Goal: Information Seeking & Learning: Learn about a topic

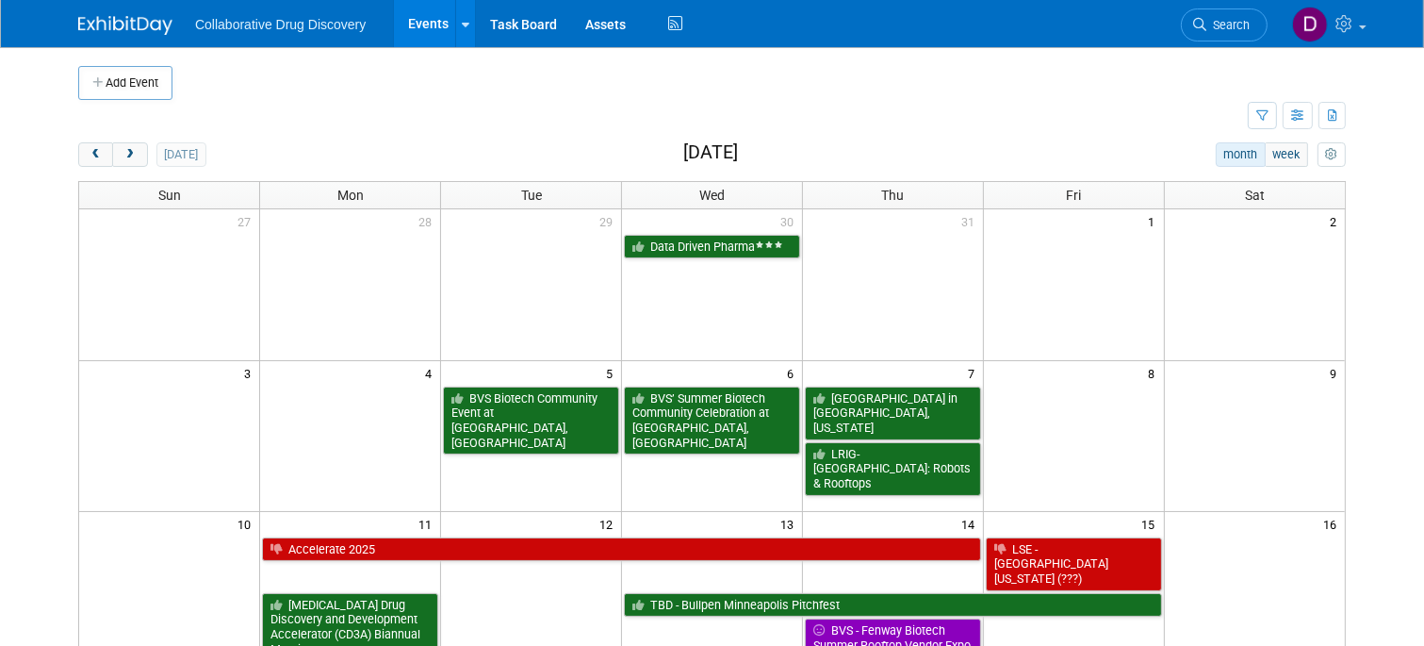
drag, startPoint x: 1229, startPoint y: 25, endPoint x: 1198, endPoint y: 37, distance: 33.1
click at [1229, 25] on span "Search" at bounding box center [1227, 25] width 43 height 14
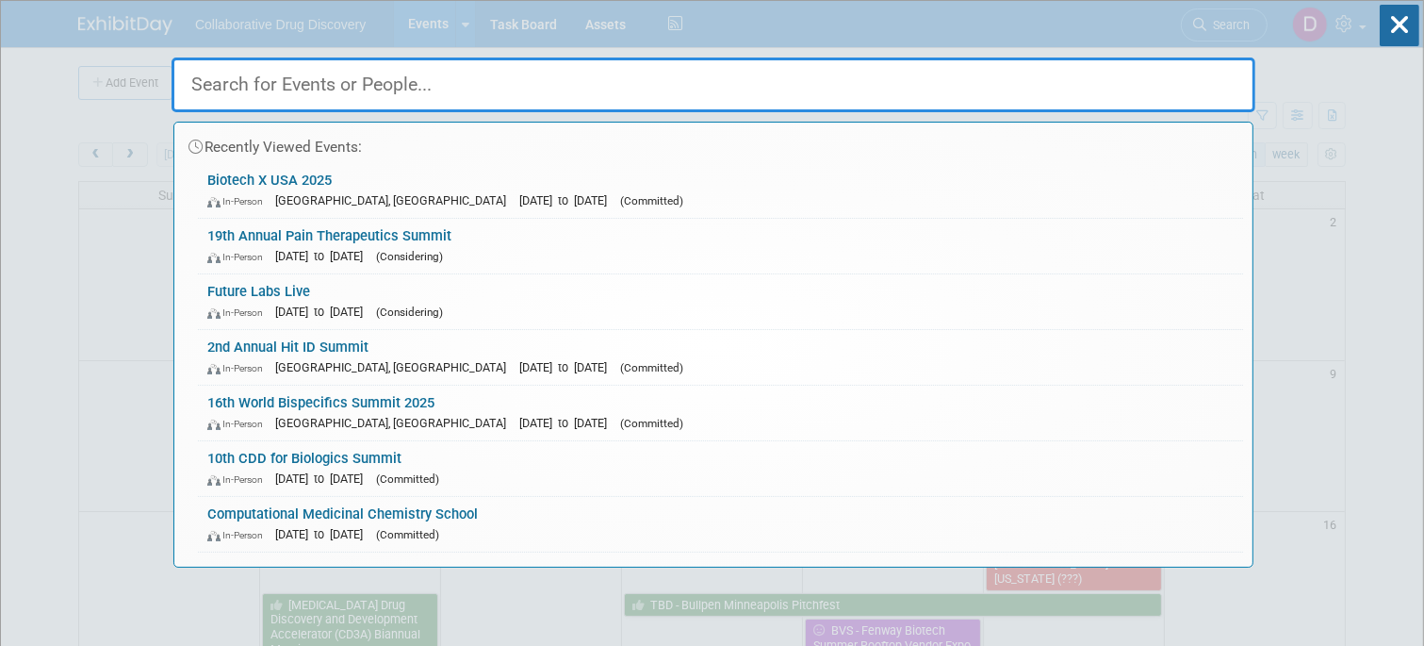
click at [331, 95] on input "text" at bounding box center [714, 84] width 1084 height 55
paste input "5th Annual [US_STATE] Drug Discovery Symposium"
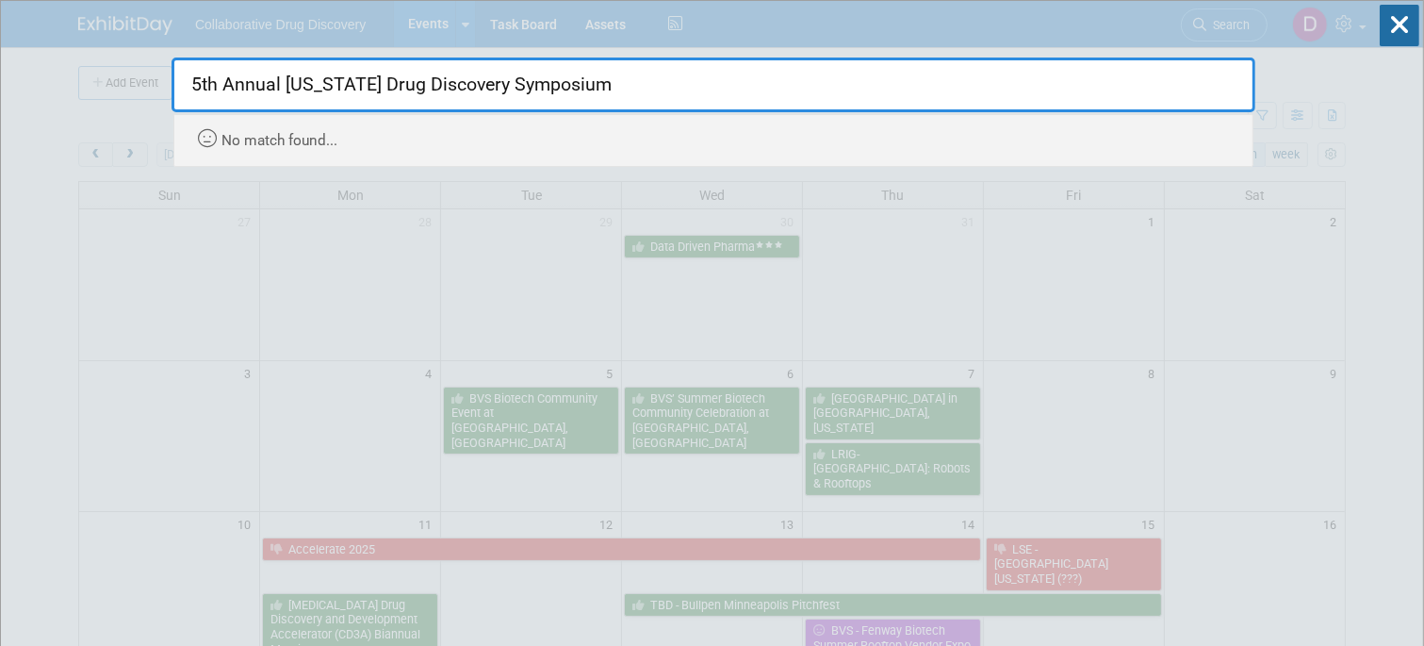
drag, startPoint x: 281, startPoint y: 92, endPoint x: 126, endPoint y: 74, distance: 155.6
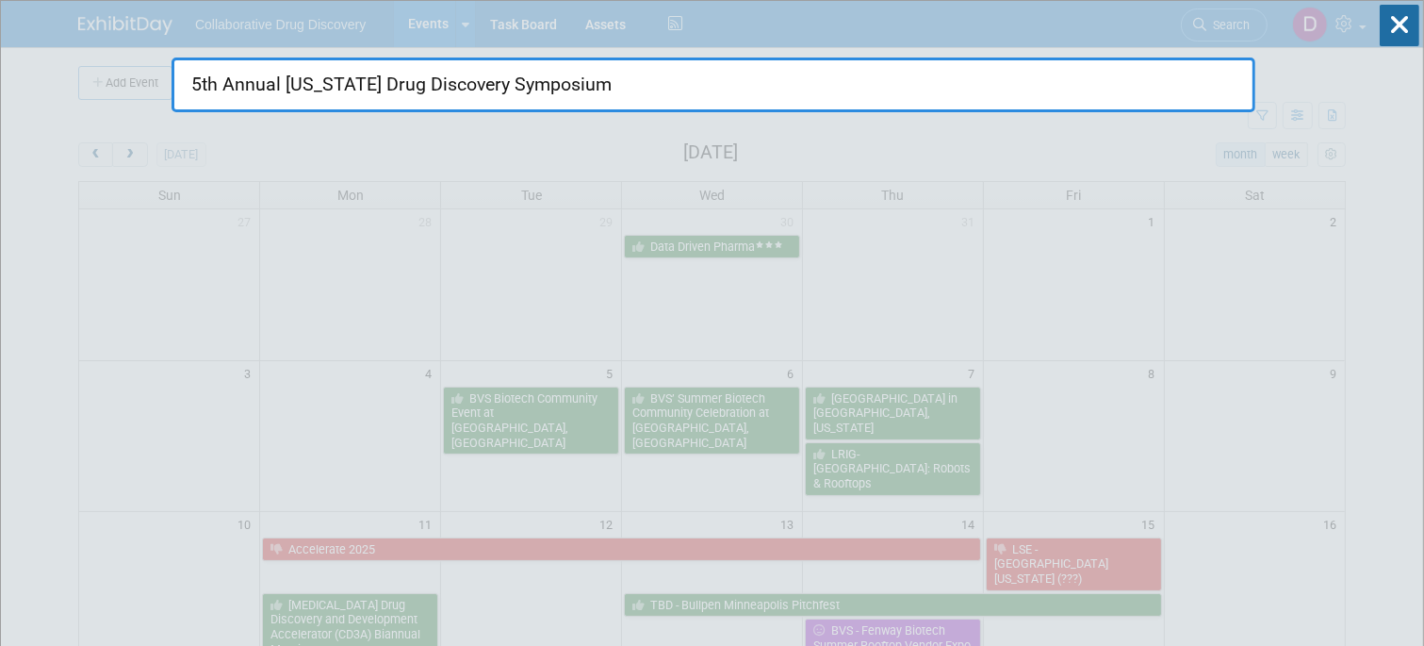
type input "[US_STATE] Drug Discovery Symposium"
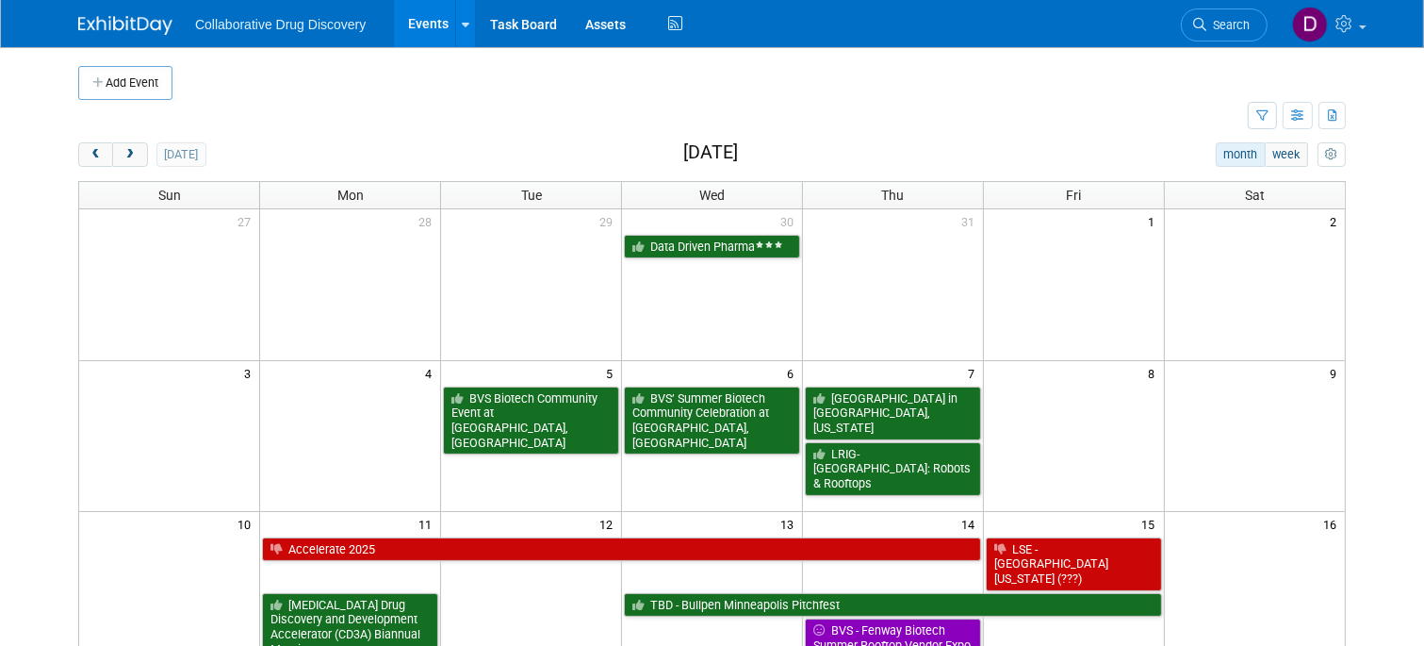
click at [1253, 21] on link "Search" at bounding box center [1224, 24] width 87 height 33
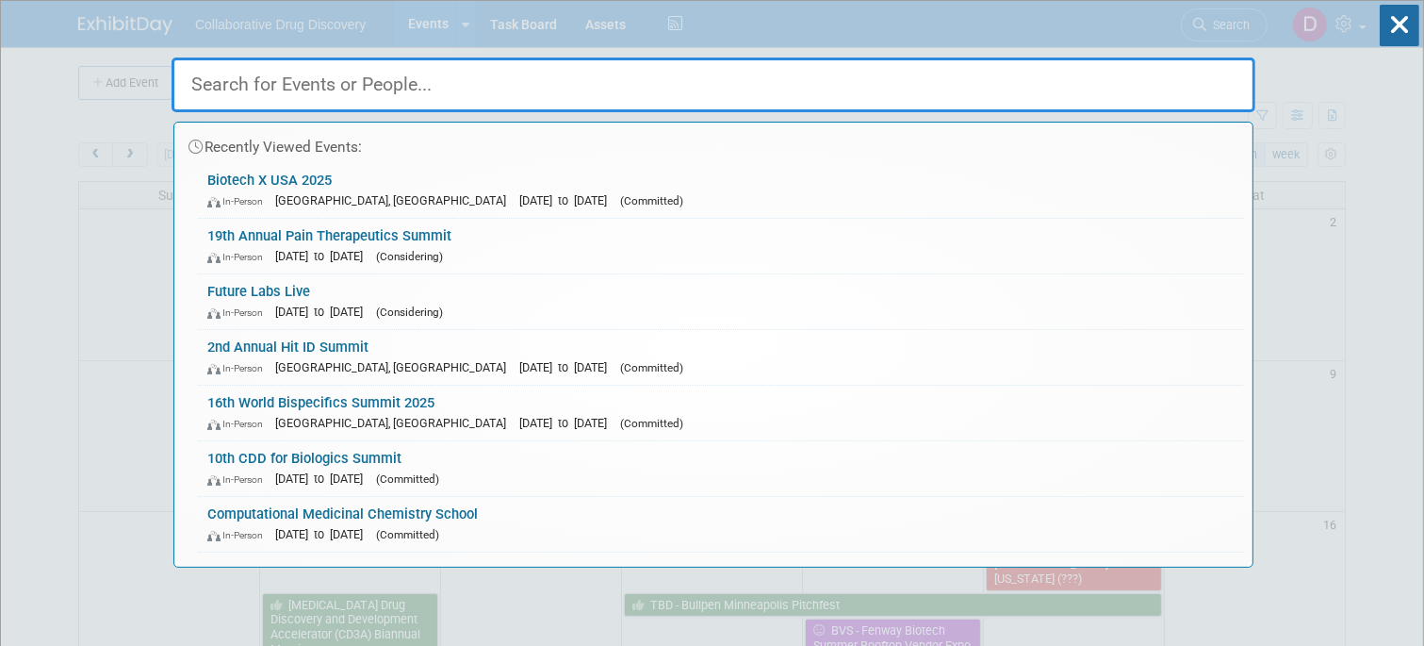
click at [476, 90] on input "text" at bounding box center [714, 84] width 1084 height 55
paste input "5th Annual [US_STATE] Drug Discovery Symposium"
type input "5th Annual [US_STATE] Drug Discovery Symposium"
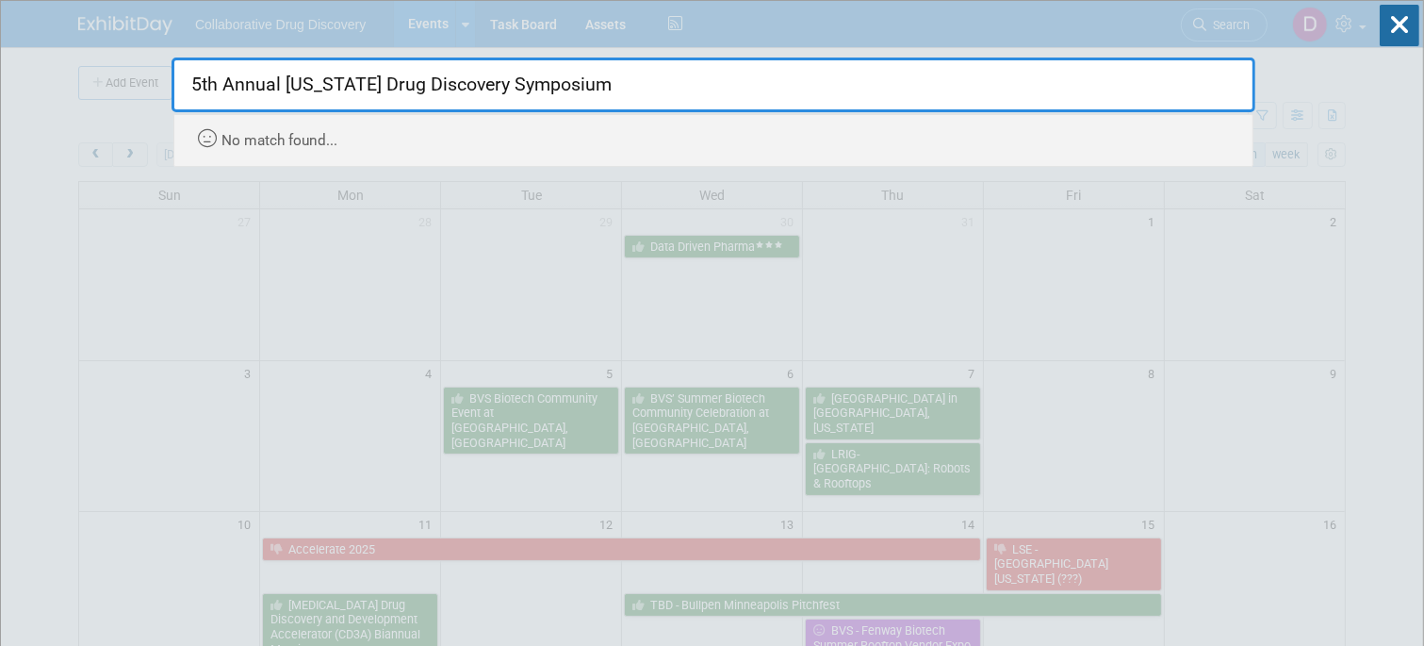
drag, startPoint x: 281, startPoint y: 85, endPoint x: 126, endPoint y: 82, distance: 154.6
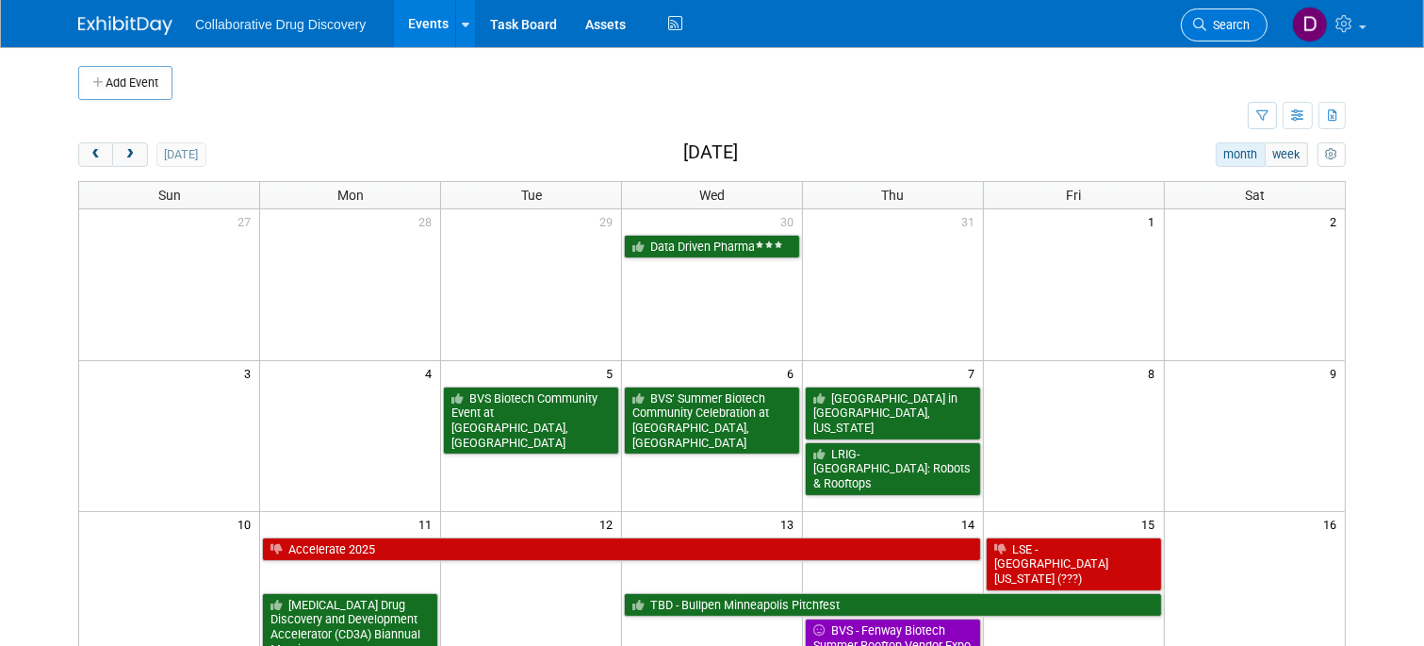
click at [1221, 17] on link "Search" at bounding box center [1224, 24] width 87 height 33
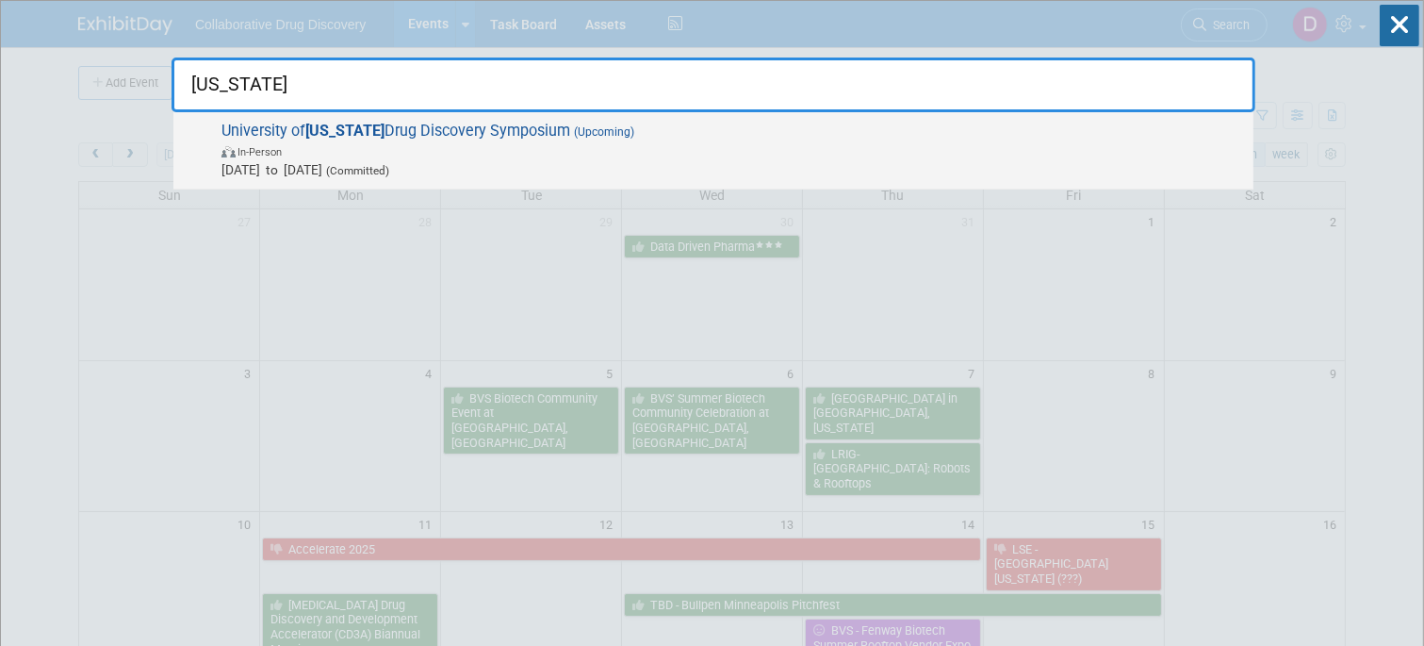
type input "[US_STATE]"
click at [335, 166] on span "[DATE] to [DATE] (Committed)" at bounding box center [732, 169] width 1023 height 19
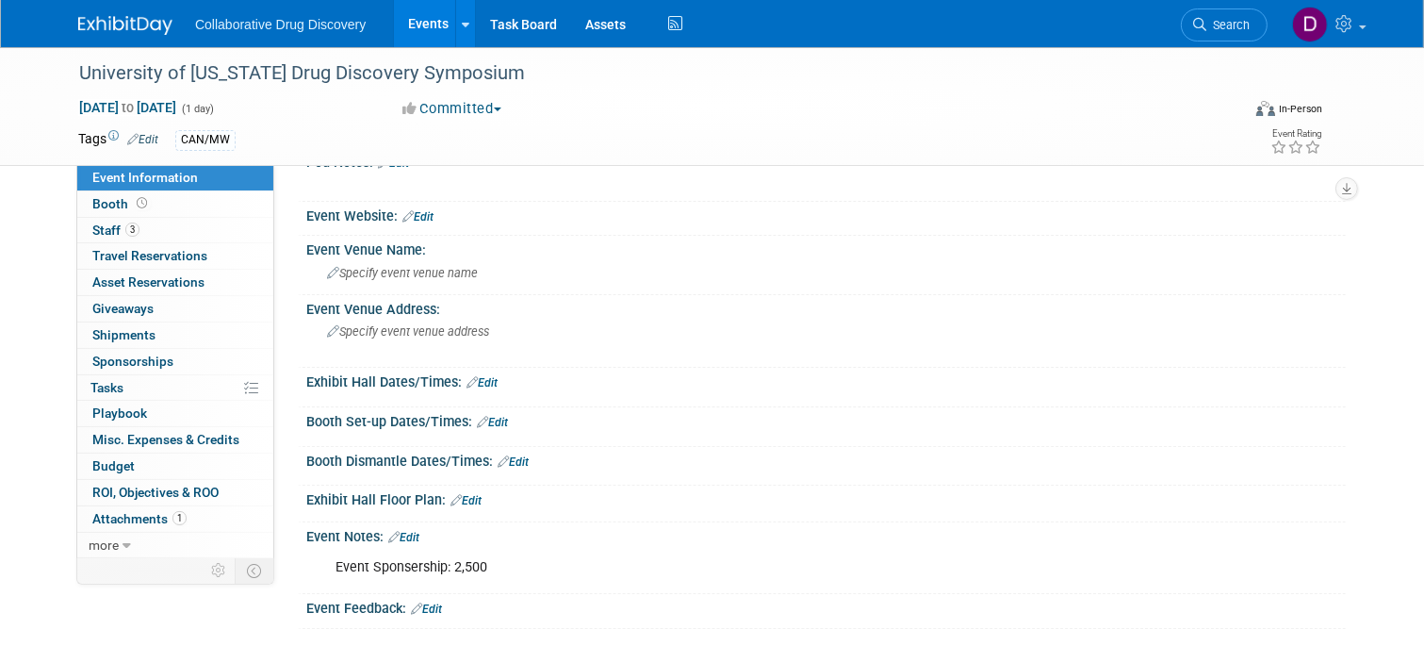
scroll to position [189, 0]
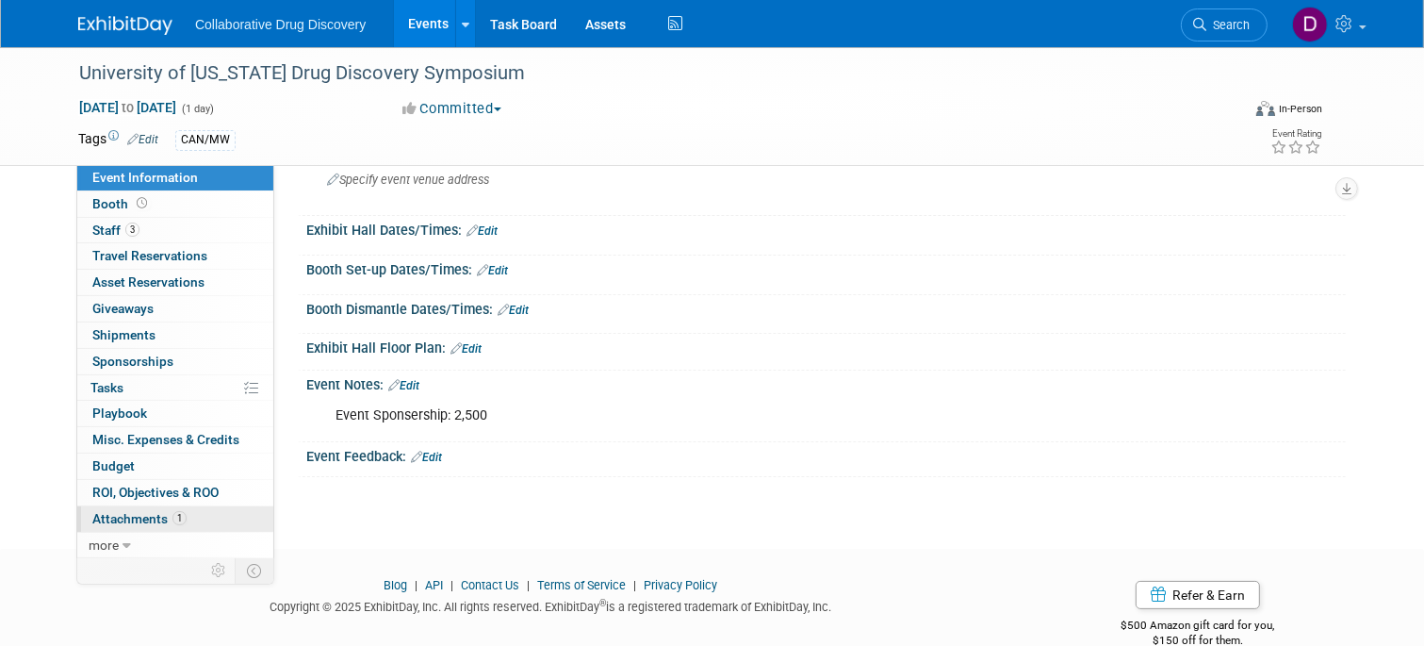
click at [171, 512] on span "Attachments 1" at bounding box center [139, 518] width 94 height 15
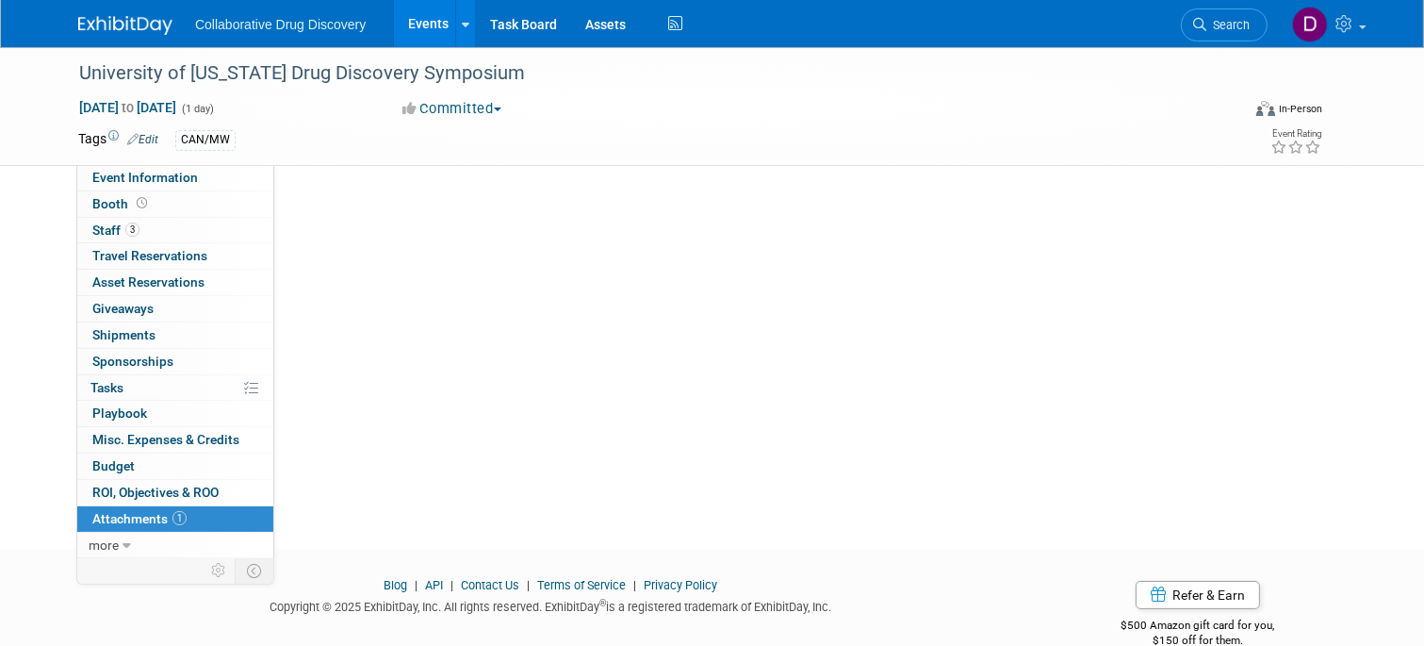
scroll to position [0, 0]
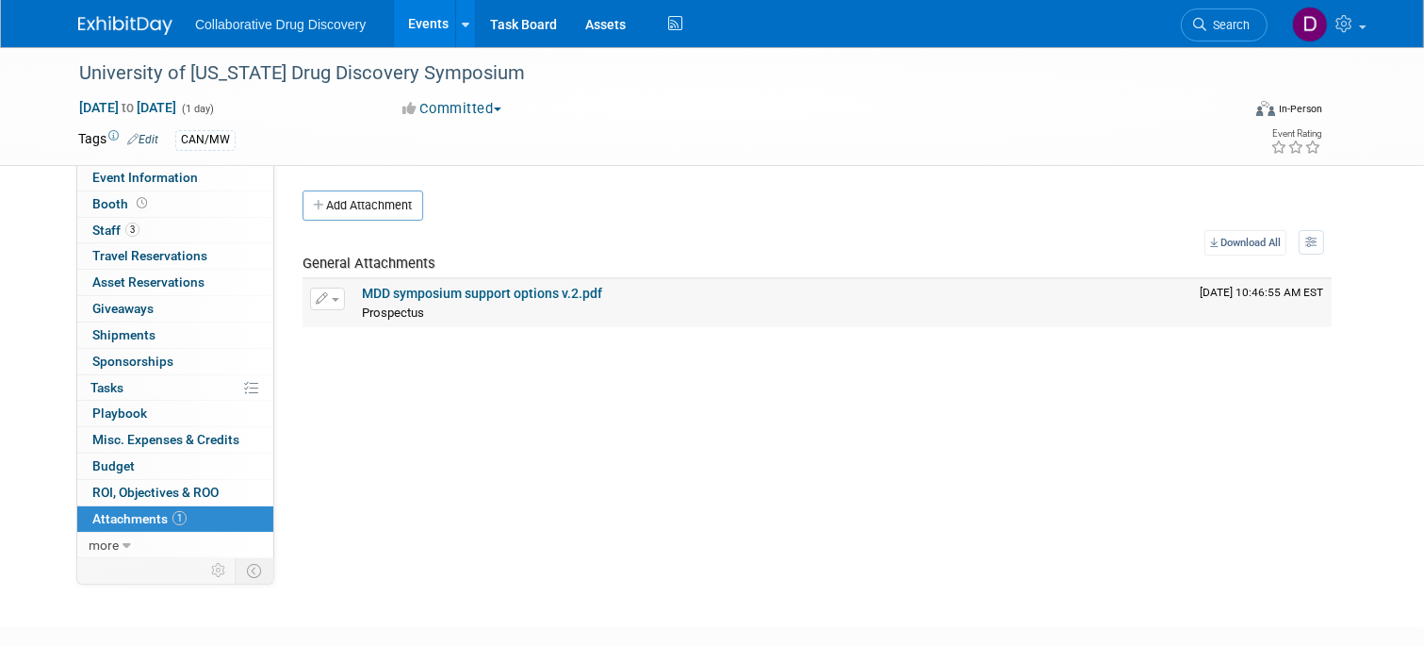
click at [422, 288] on link "MDD symposium support options v.2.pdf" at bounding box center [482, 293] width 240 height 15
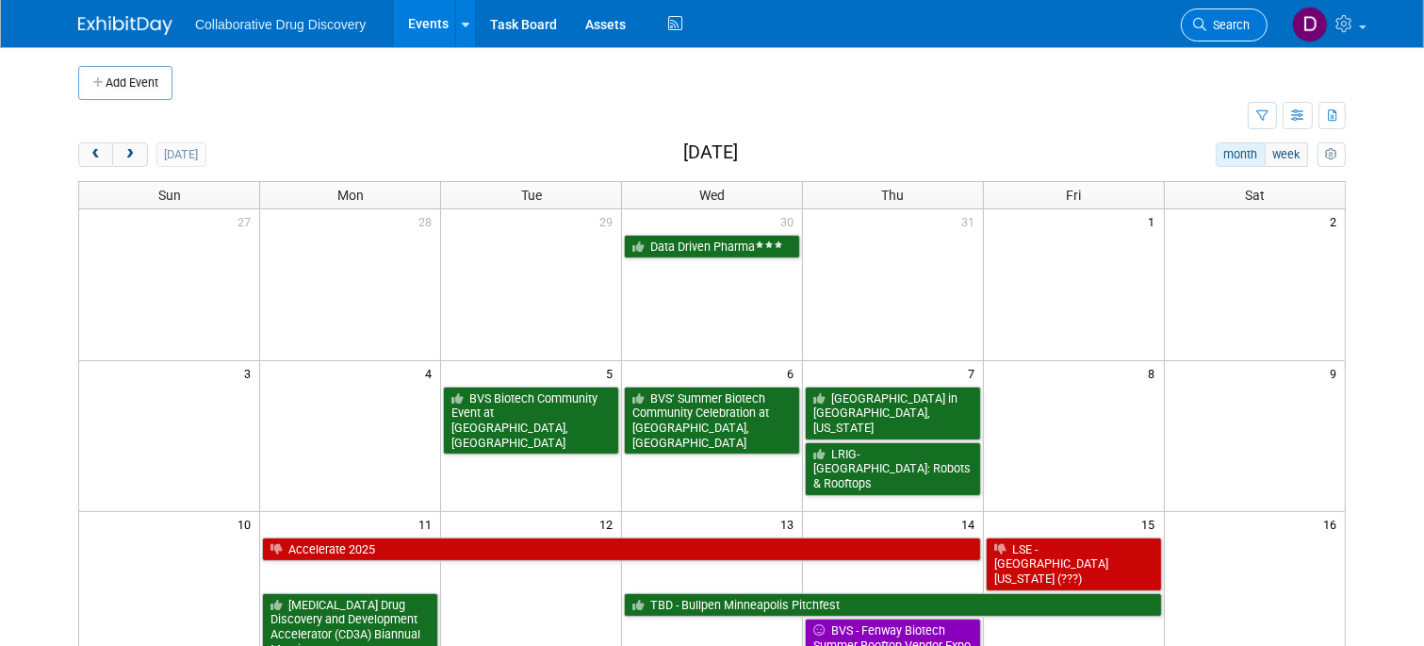
click at [1222, 36] on link "Search" at bounding box center [1224, 24] width 87 height 33
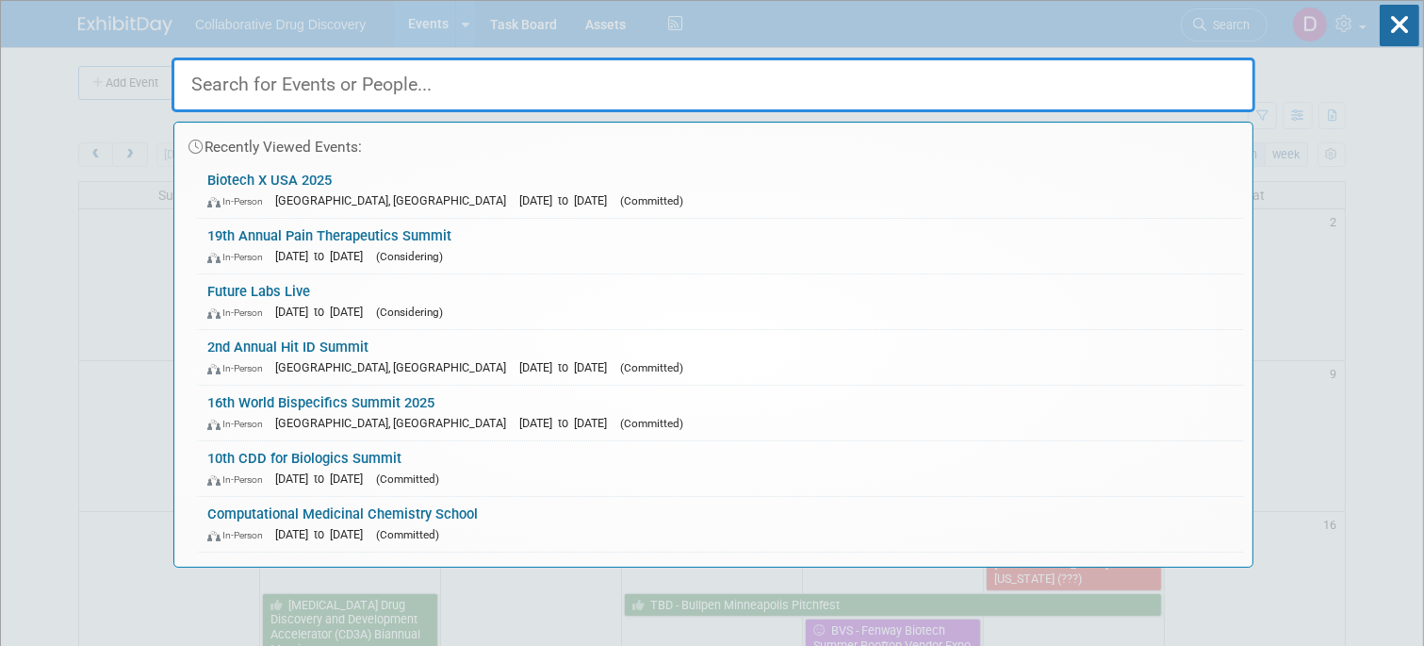
paste input "Computational Medicinal Chemistry School"
type input "Computational Medicinal Chemistry School"
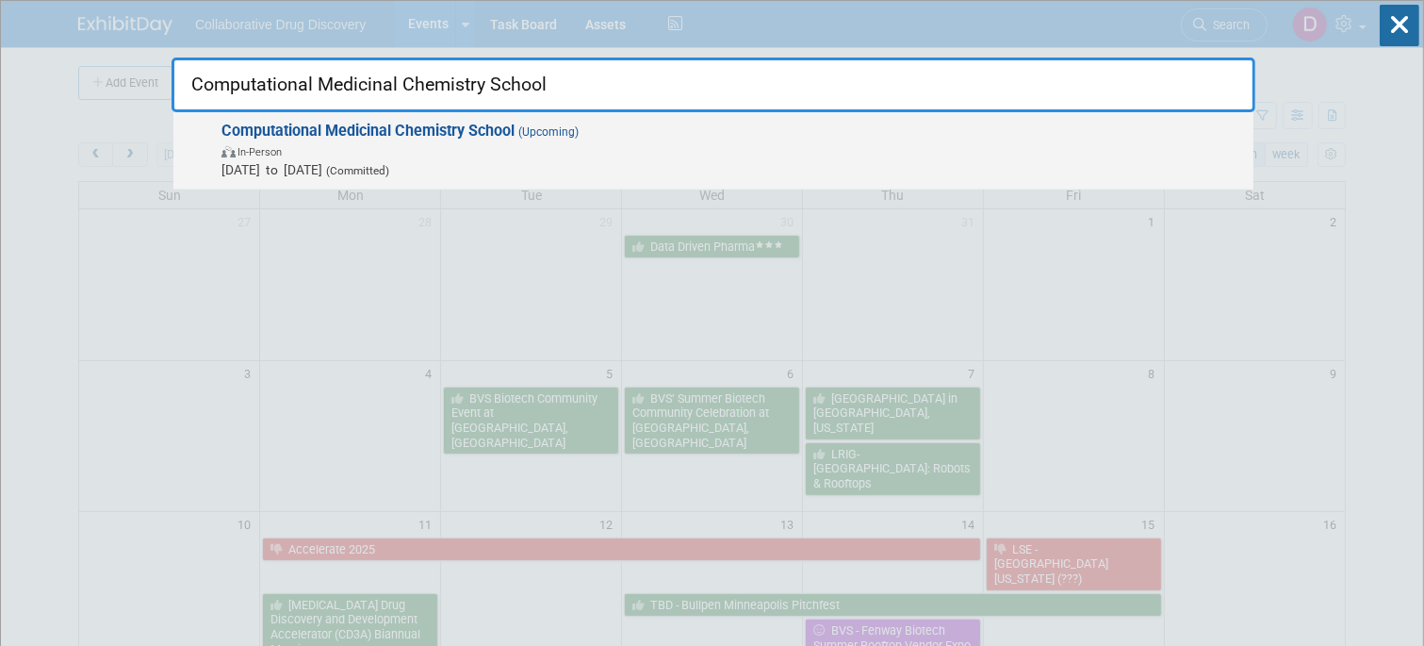
click at [485, 179] on div "Computational Medicinal Chemistry School (Upcoming) In-Person Sep 10, 2025 to S…" at bounding box center [713, 150] width 1080 height 77
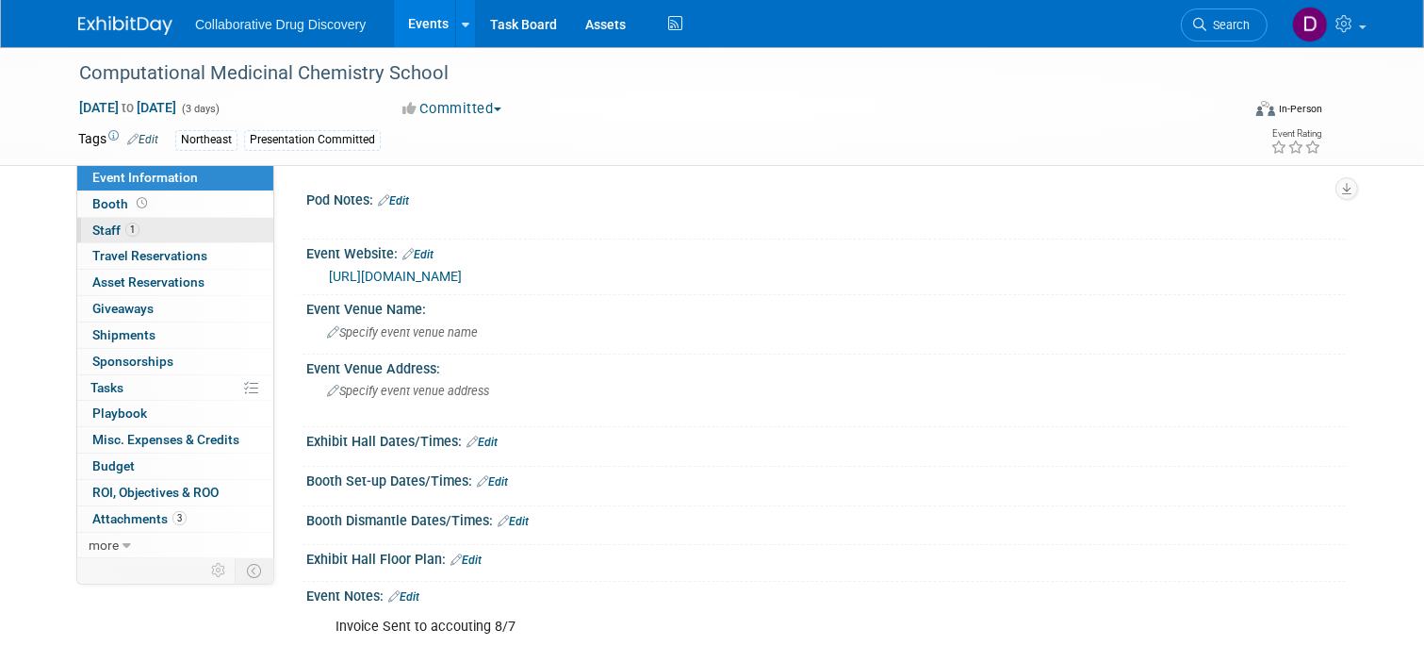
click at [146, 227] on link "1 Staff 1" at bounding box center [175, 230] width 196 height 25
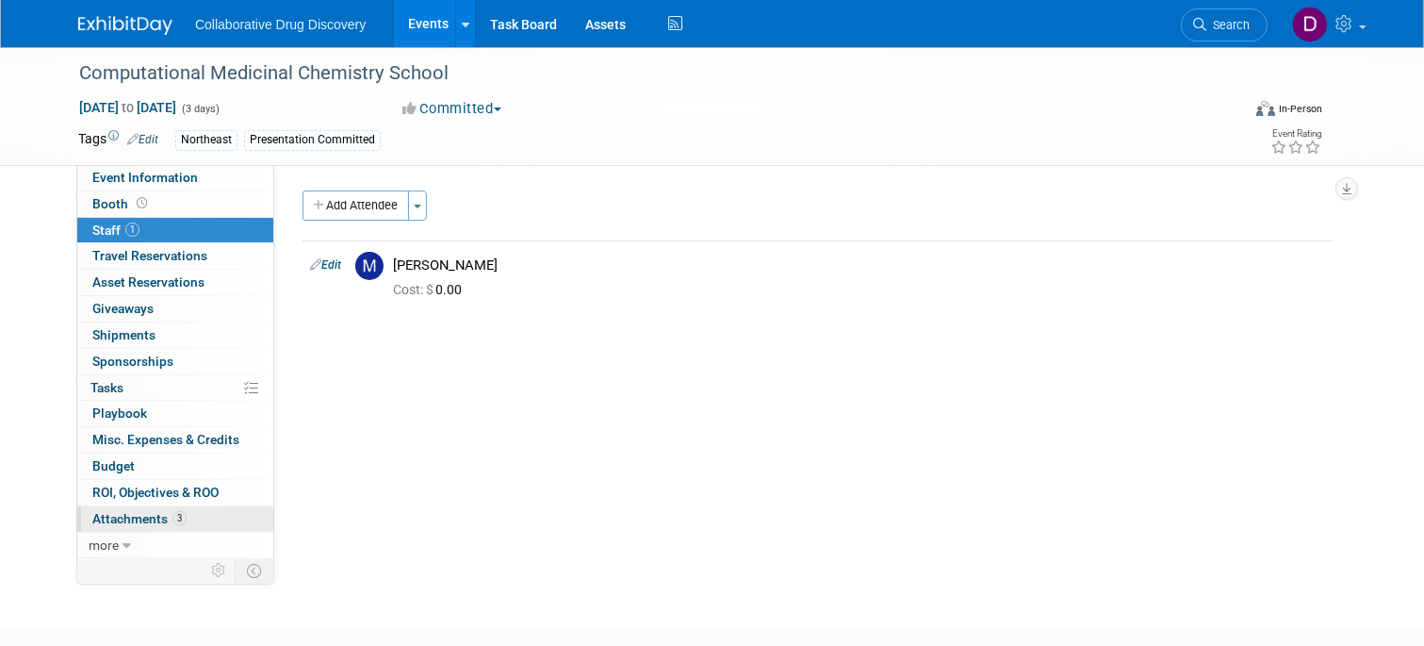
click at [165, 522] on span "Attachments 3" at bounding box center [139, 518] width 94 height 15
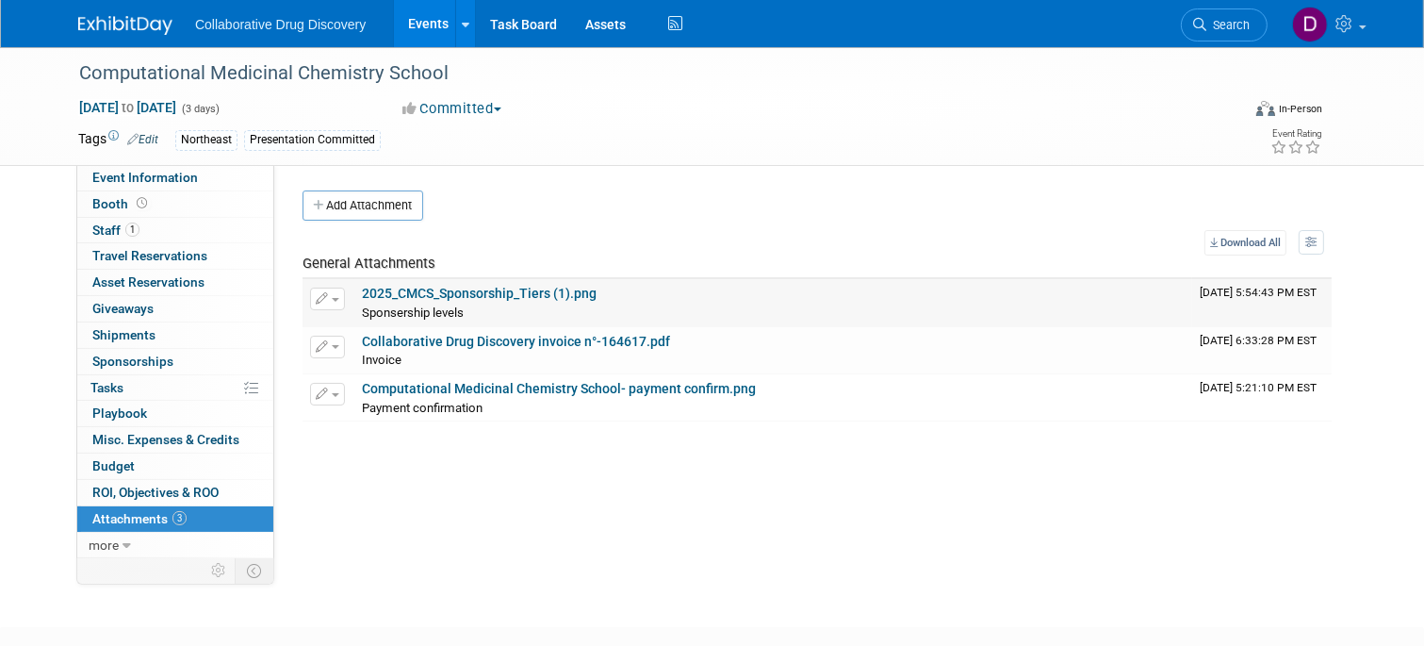
click at [446, 299] on link "2025_CMCS_Sponsorship_Tiers (1).png" at bounding box center [479, 293] width 235 height 15
click at [455, 396] on td "Computational Medicinal Chemistry School- payment confirm.png Payment confirmat…" at bounding box center [773, 397] width 838 height 47
click at [476, 391] on link "Computational Medicinal Chemistry School- payment confirm.png" at bounding box center [559, 388] width 394 height 15
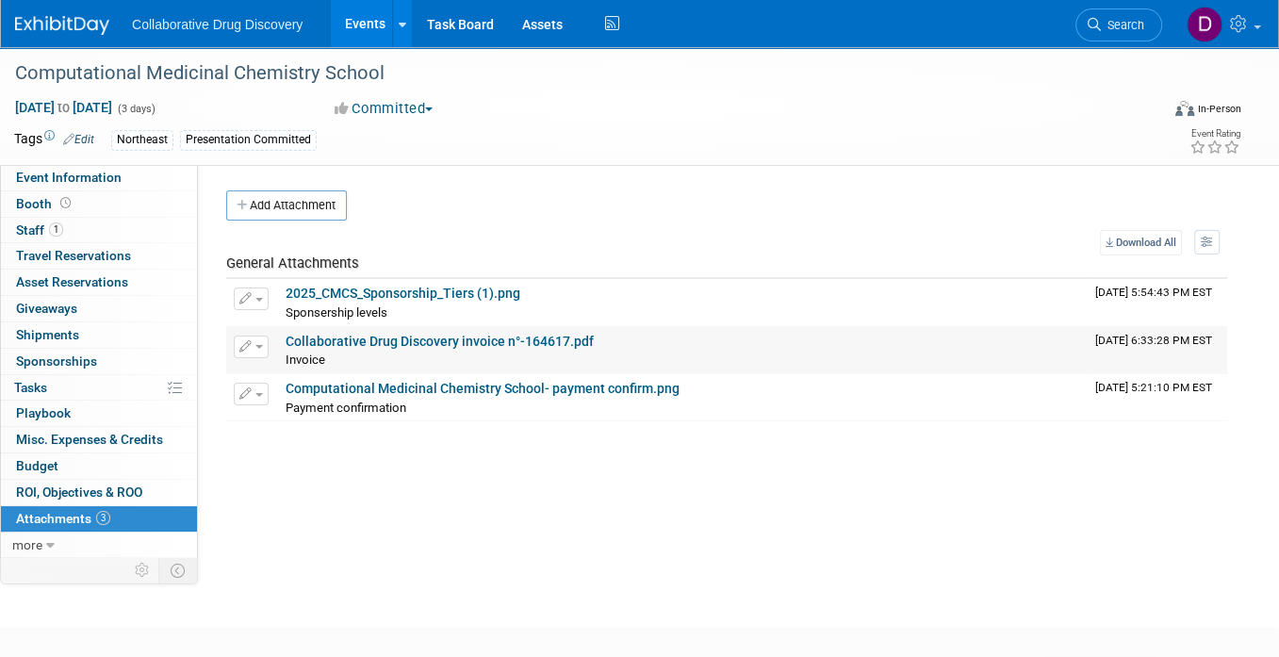
click at [356, 343] on link "Collaborative Drug Discovery invoice n°-164617.pdf" at bounding box center [440, 341] width 308 height 15
click at [356, 286] on link "2025_CMCS_Sponsorship_Tiers (1).png" at bounding box center [403, 293] width 235 height 15
click at [87, 184] on span "Event Information" at bounding box center [69, 177] width 106 height 15
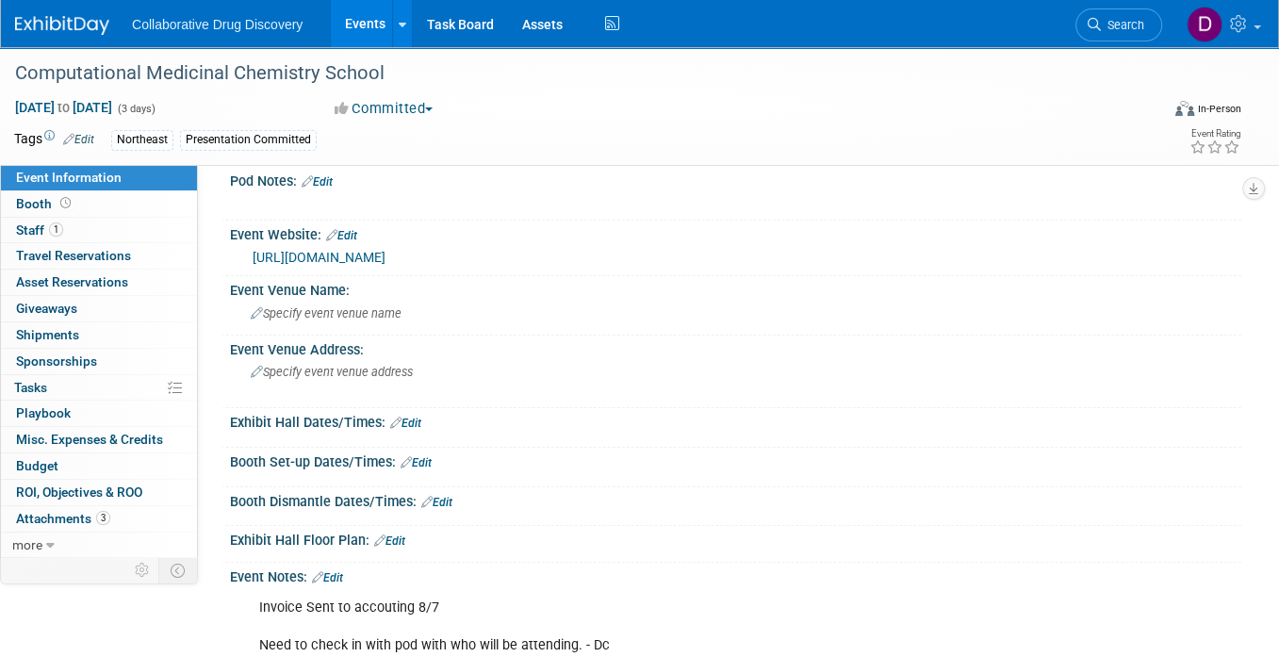
scroll to position [226, 0]
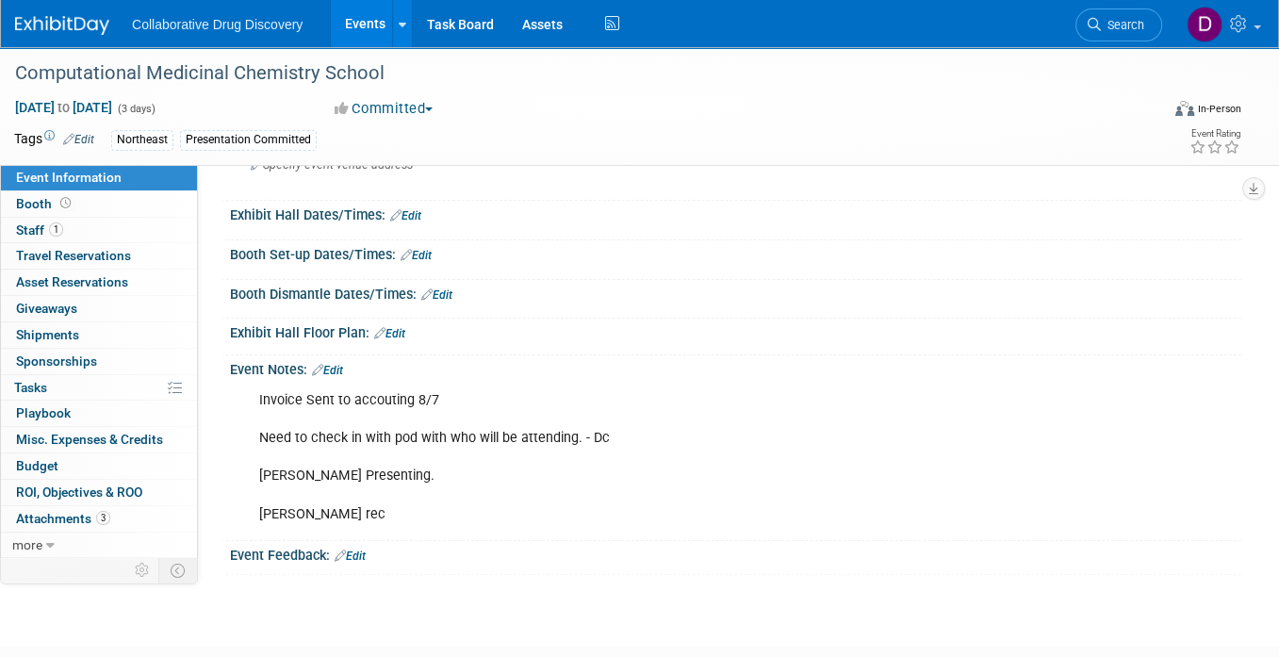
click at [335, 369] on link "Edit" at bounding box center [327, 370] width 31 height 13
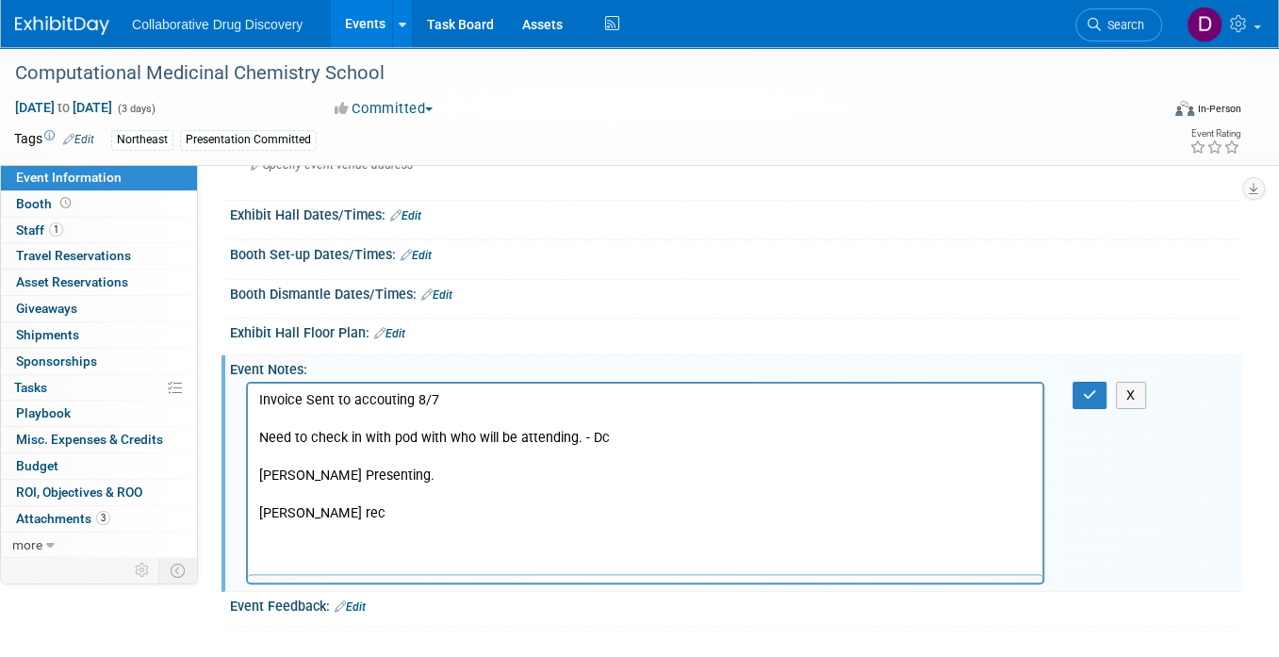
scroll to position [0, 0]
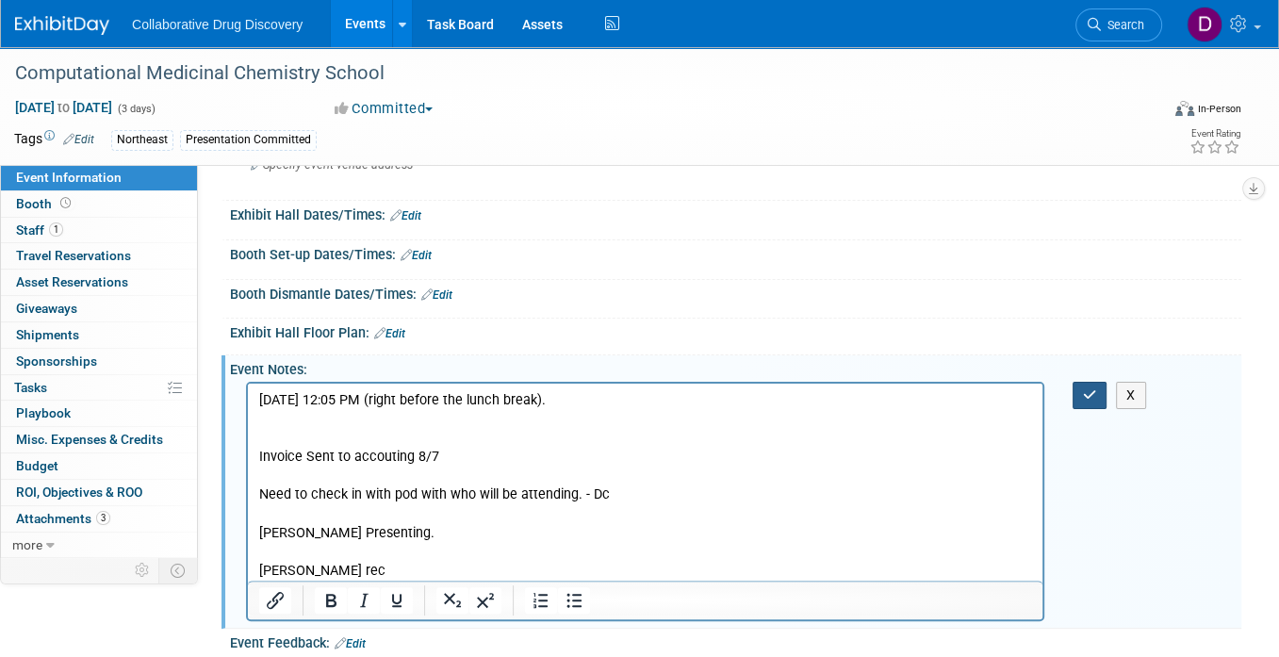
click at [1093, 397] on icon "button" at bounding box center [1090, 394] width 14 height 13
